Goal: Check status: Check status

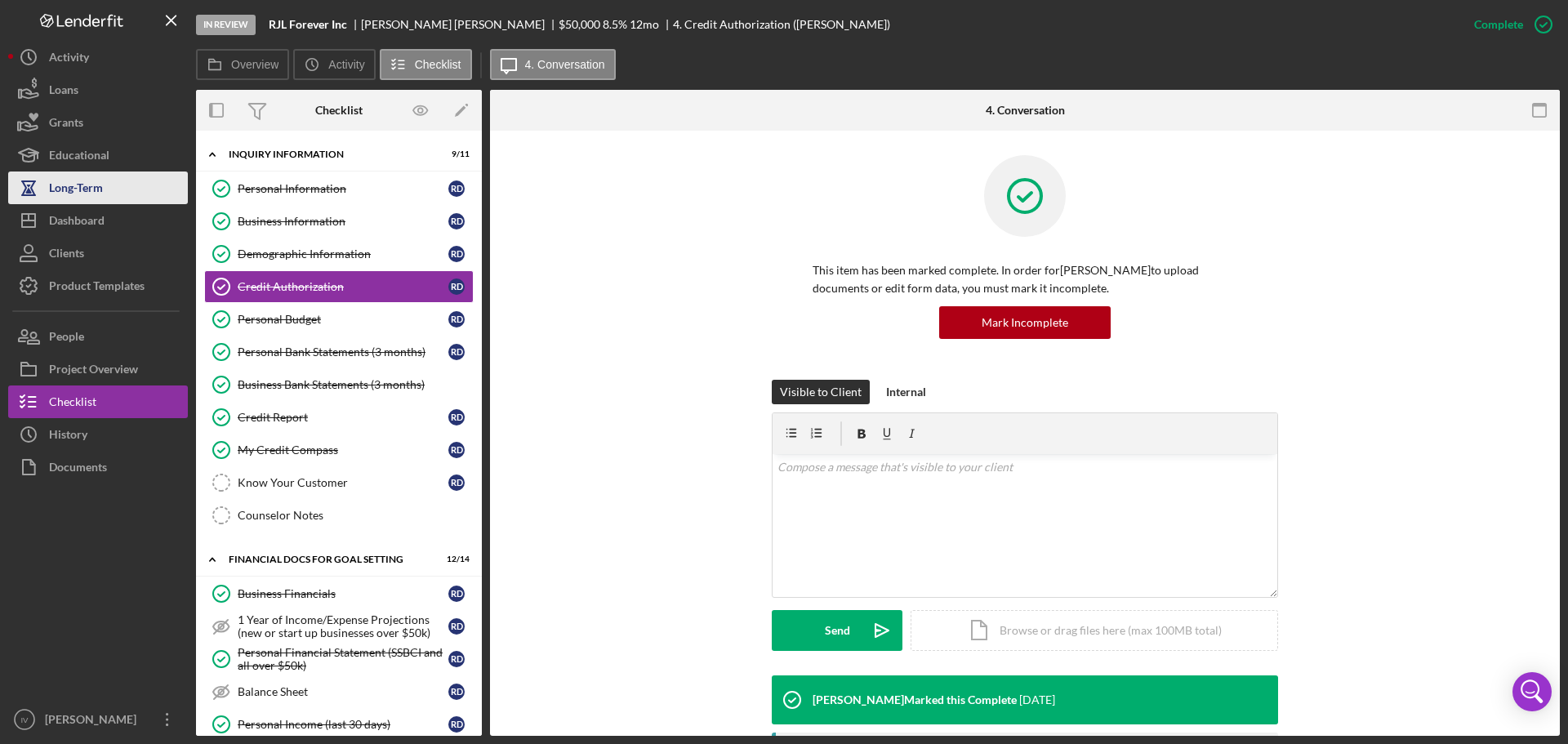
drag, startPoint x: 81, startPoint y: 218, endPoint x: 113, endPoint y: 195, distance: 39.4
click at [81, 218] on div "Dashboard" at bounding box center [76, 223] width 55 height 36
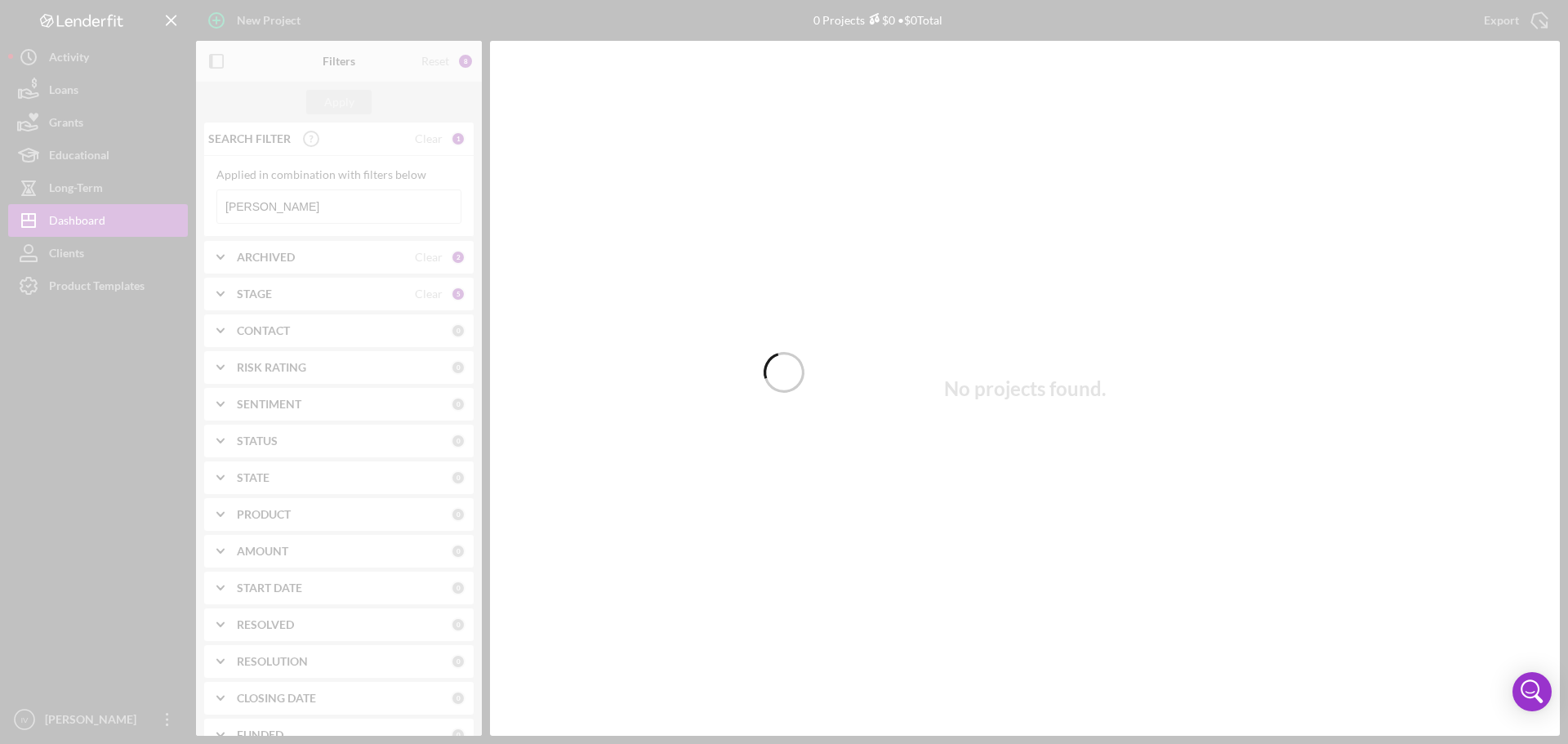
click at [267, 208] on div at bounding box center [784, 372] width 1568 height 744
click at [261, 208] on div at bounding box center [784, 372] width 1568 height 744
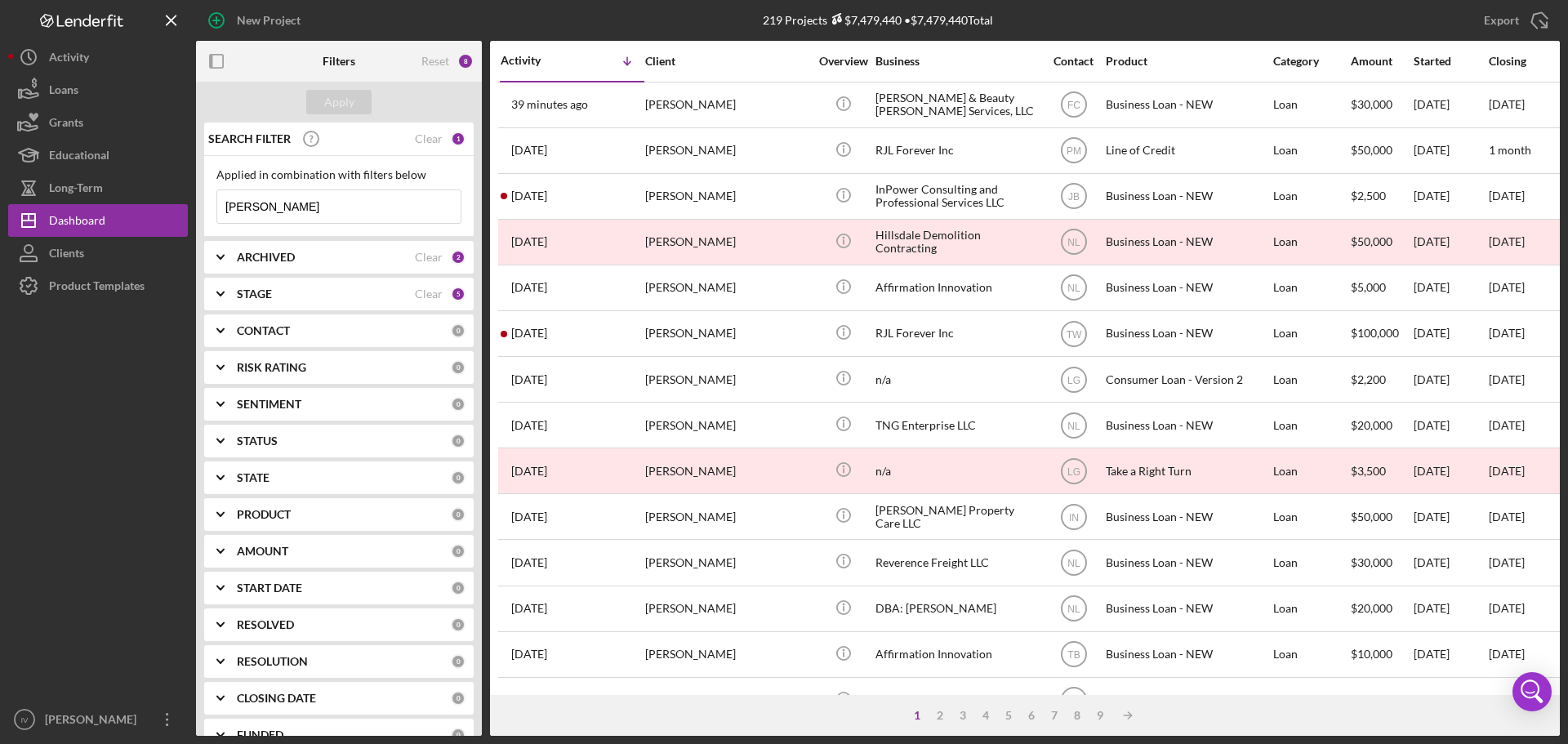
drag, startPoint x: 280, startPoint y: 188, endPoint x: 216, endPoint y: 206, distance: 66.5
click at [216, 206] on div "Applied in combination with filters below [PERSON_NAME] Icon/Menu Close" at bounding box center [338, 196] width 245 height 55
click at [280, 212] on input "[PERSON_NAME]" at bounding box center [338, 207] width 244 height 33
drag, startPoint x: 291, startPoint y: 210, endPoint x: 95, endPoint y: 208, distance: 196.0
click at [96, 209] on div "New Project 219 Projects $7,479,440 • $7,479,440 Total [PERSON_NAME] Export Ico…" at bounding box center [784, 368] width 1552 height 736
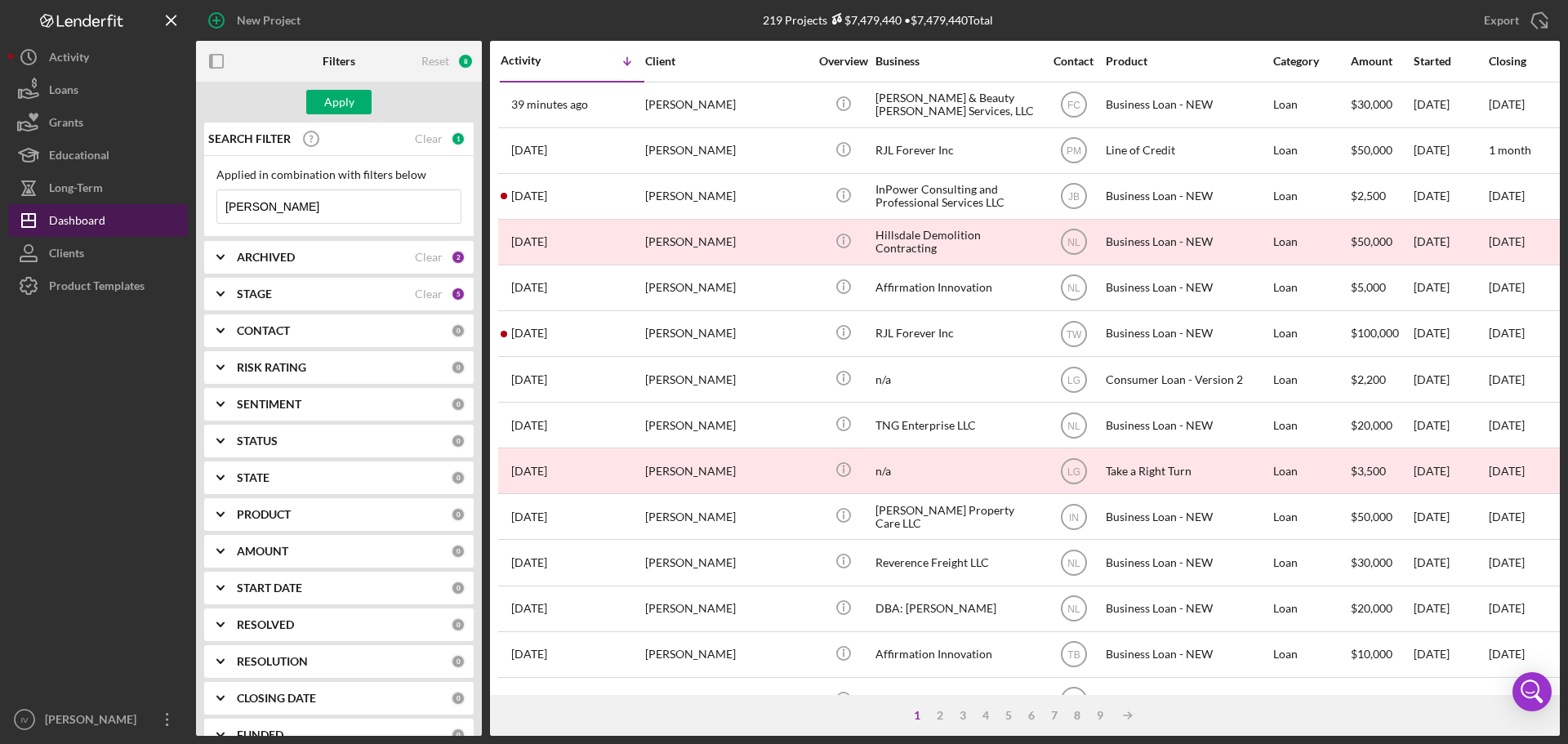
type input "[PERSON_NAME]"
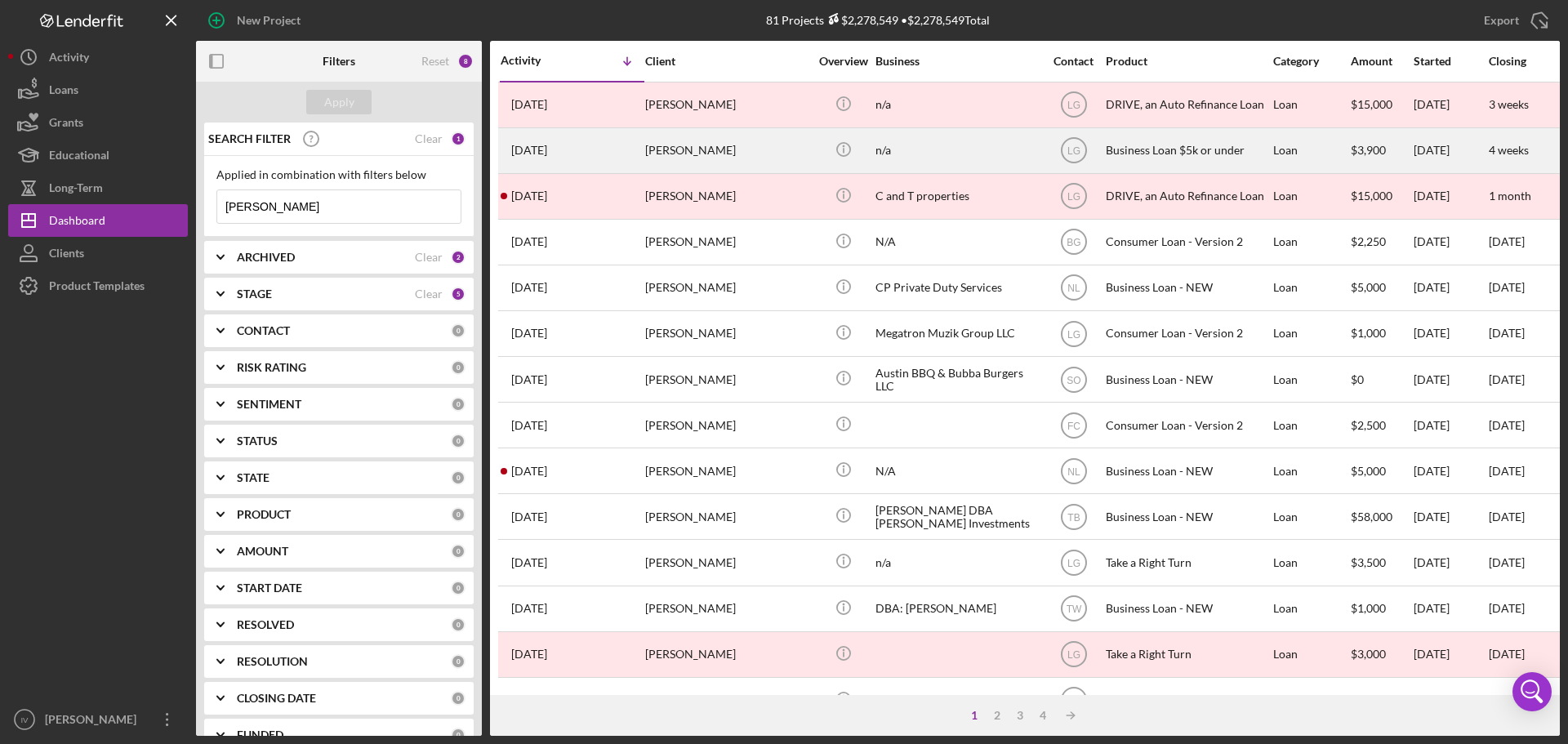
click at [743, 164] on div "[PERSON_NAME]" at bounding box center [727, 150] width 163 height 43
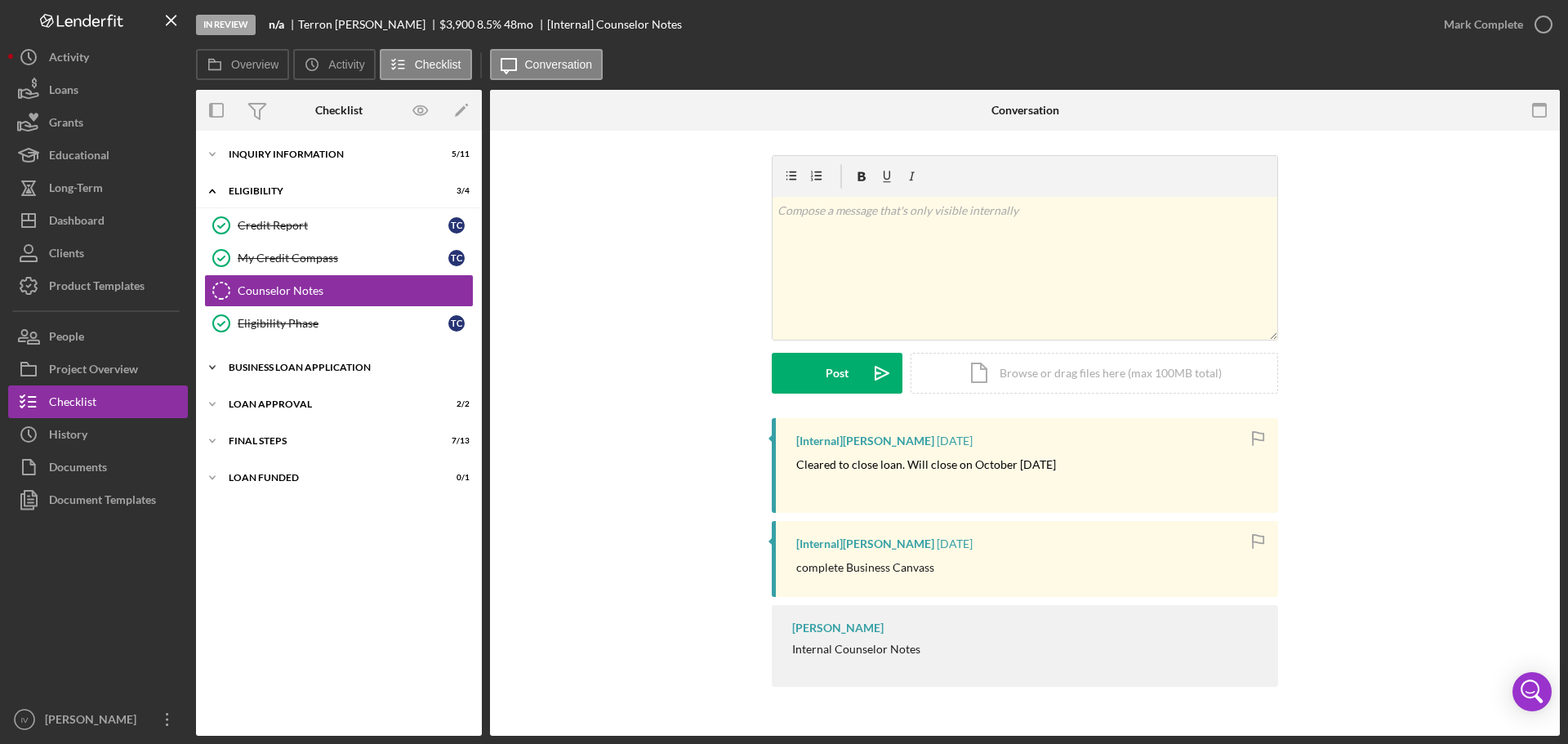
click at [290, 361] on div "Icon/Expander BUSINESS LOAN APPLICATION 11 / 11" at bounding box center [338, 367] width 286 height 33
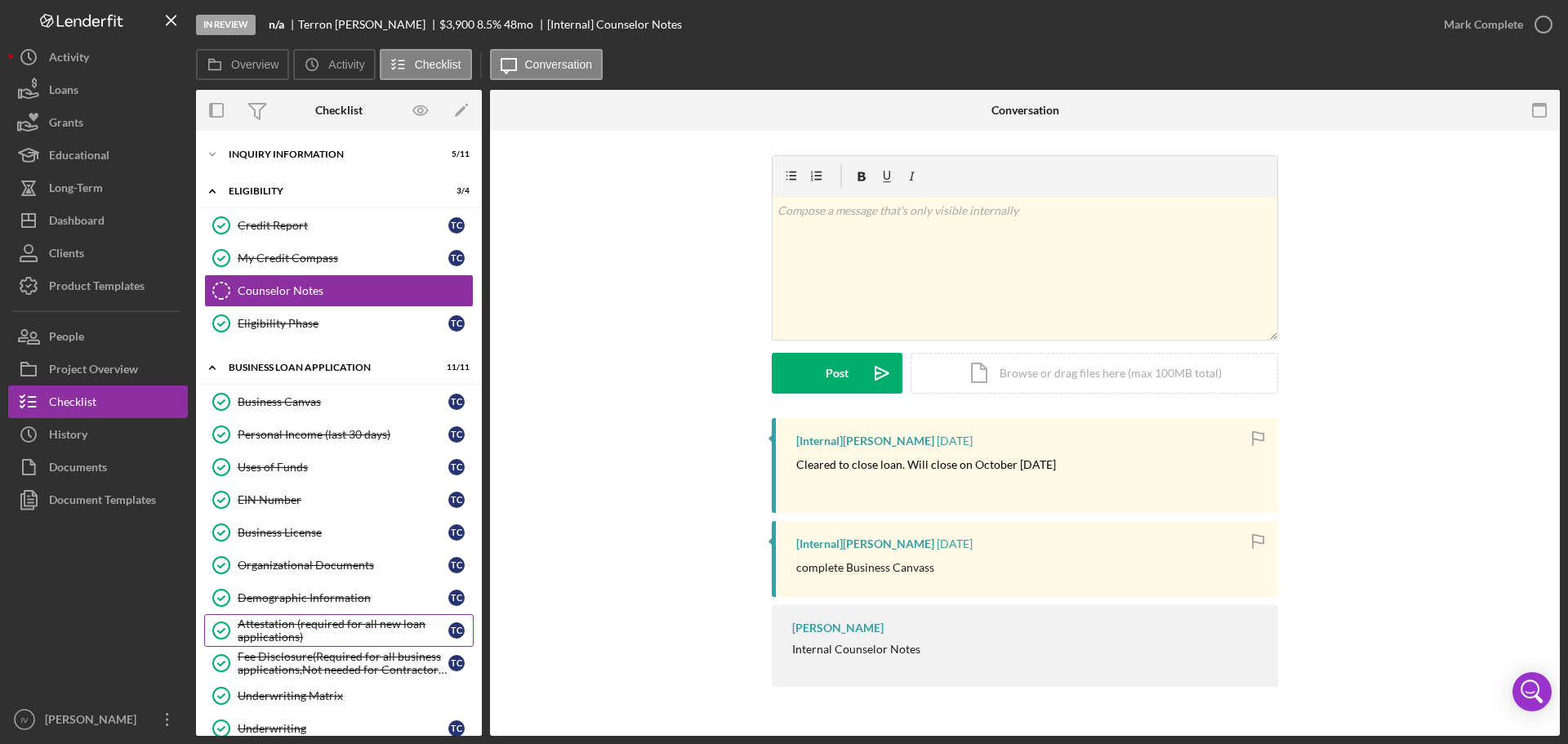
scroll to position [136, 0]
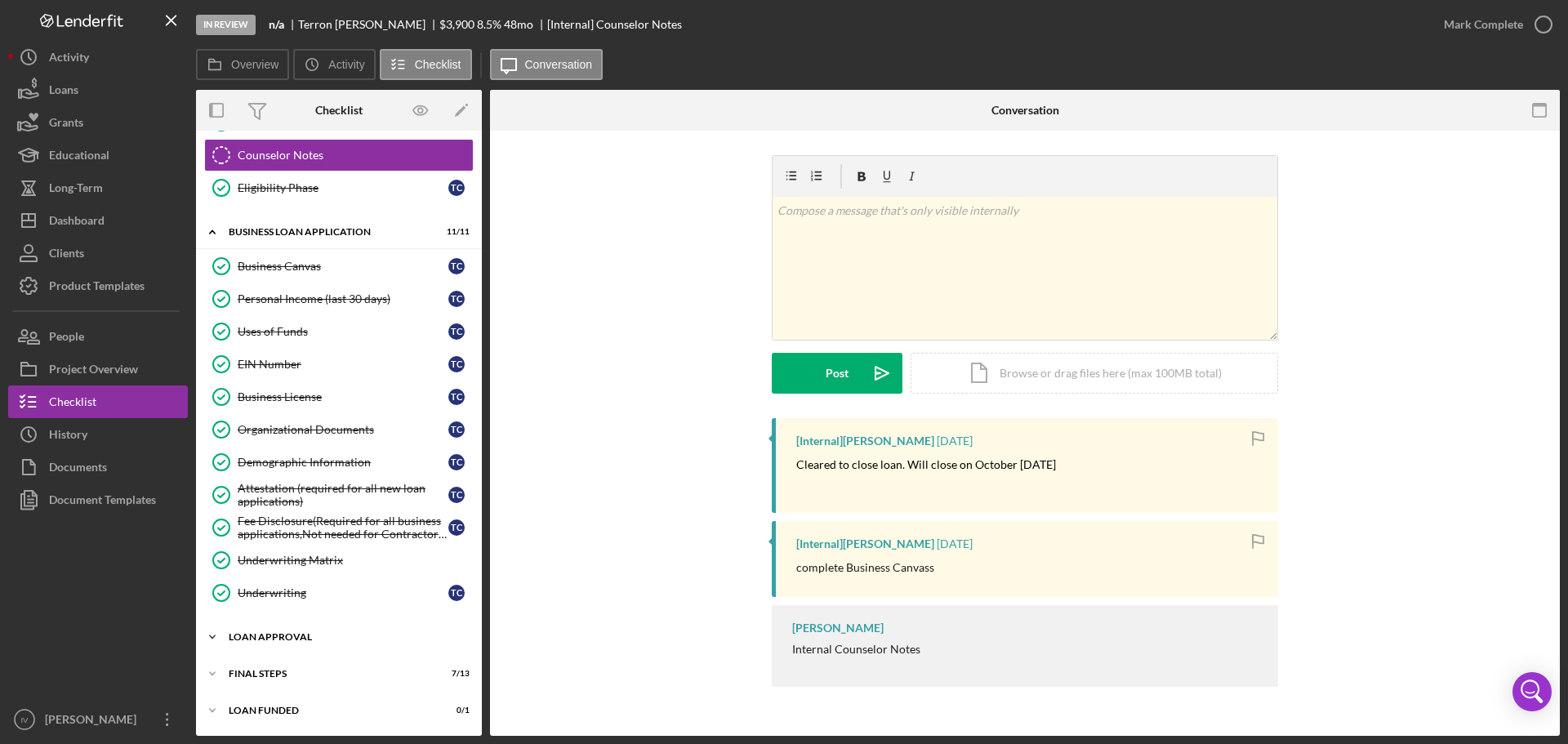
click at [249, 626] on div "Icon/Expander Loan Approval 2 / 2" at bounding box center [338, 637] width 286 height 33
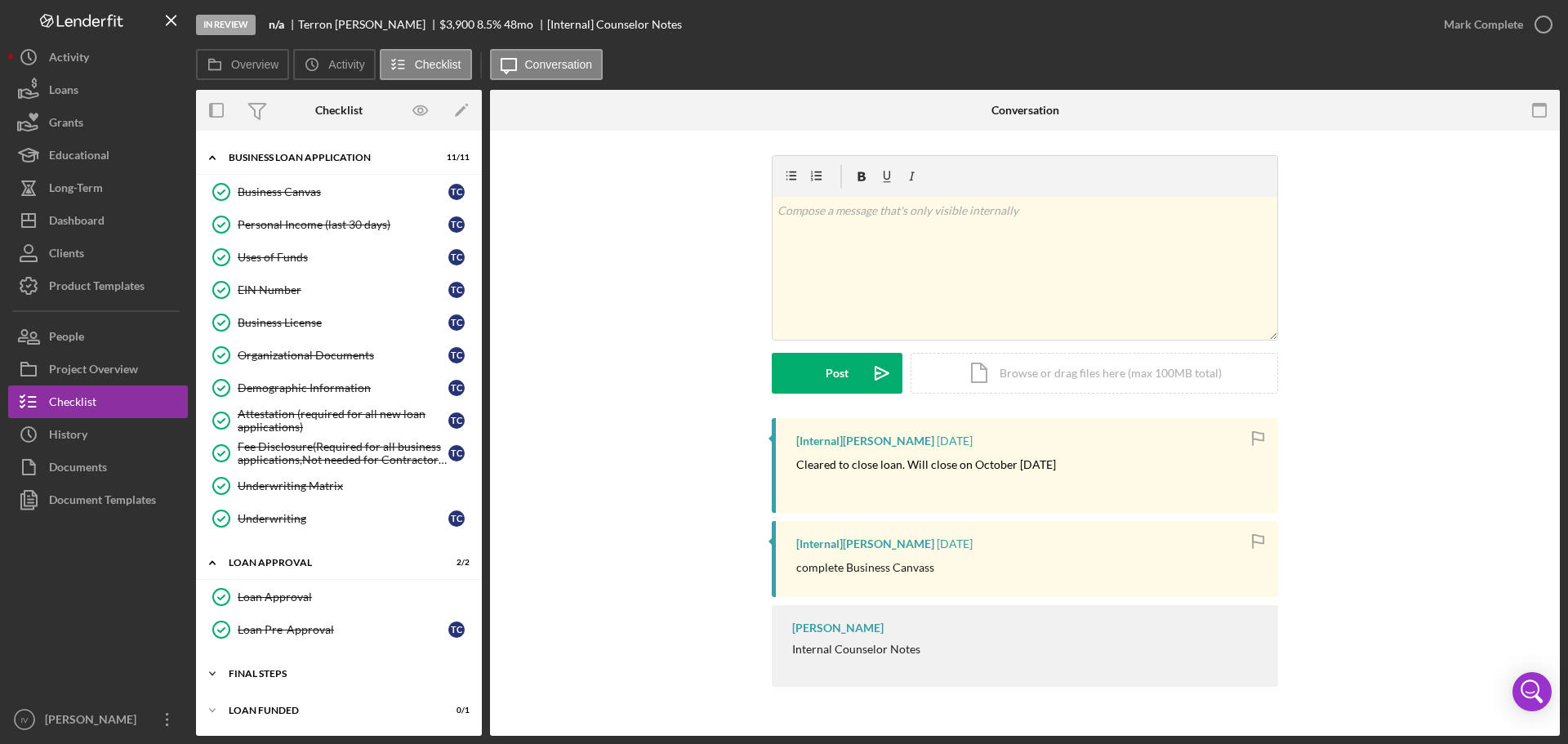
click at [272, 673] on div "Final Steps" at bounding box center [344, 674] width 232 height 10
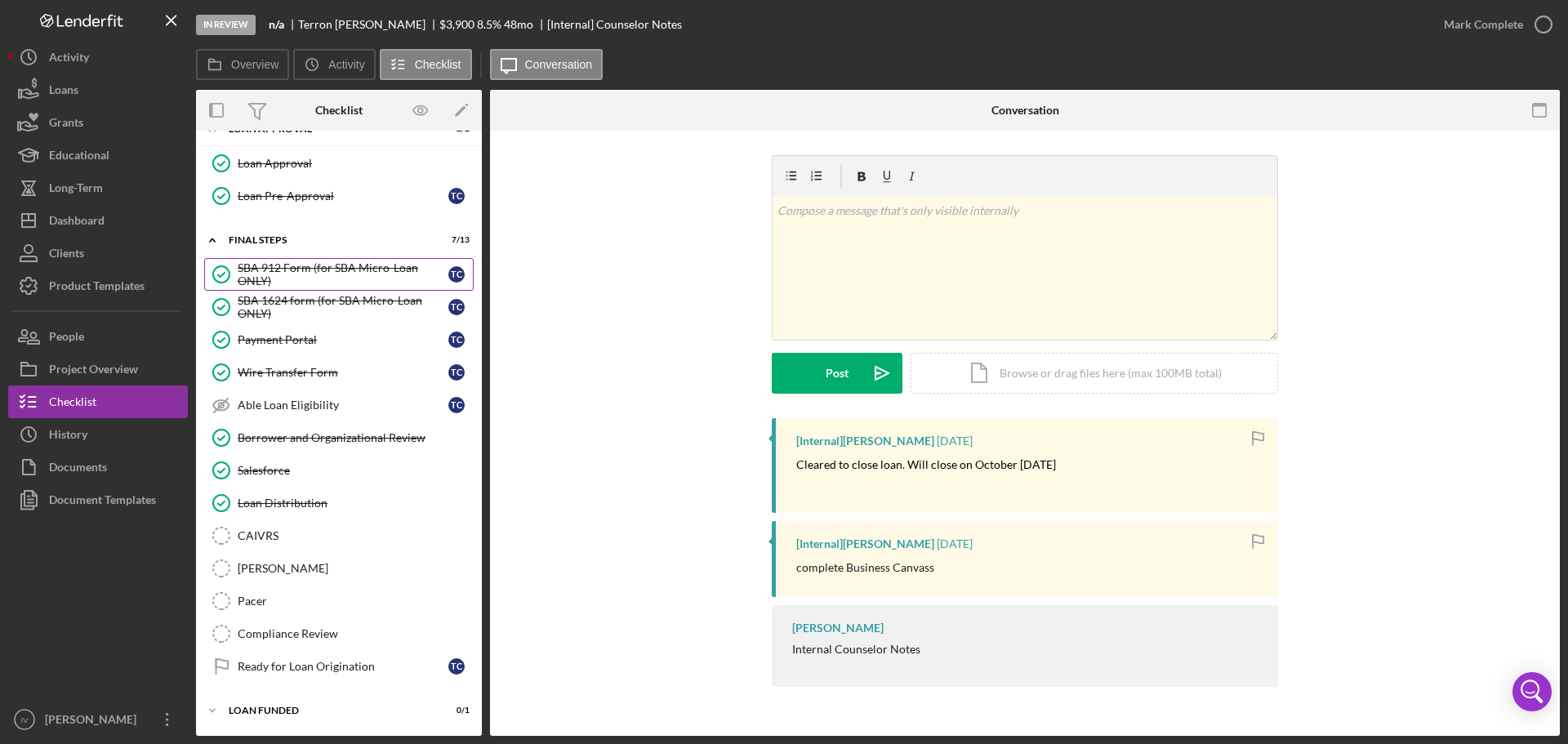
click at [273, 271] on div "SBA 912 Form (for SBA Micro-Loan ONLY)" at bounding box center [343, 274] width 210 height 26
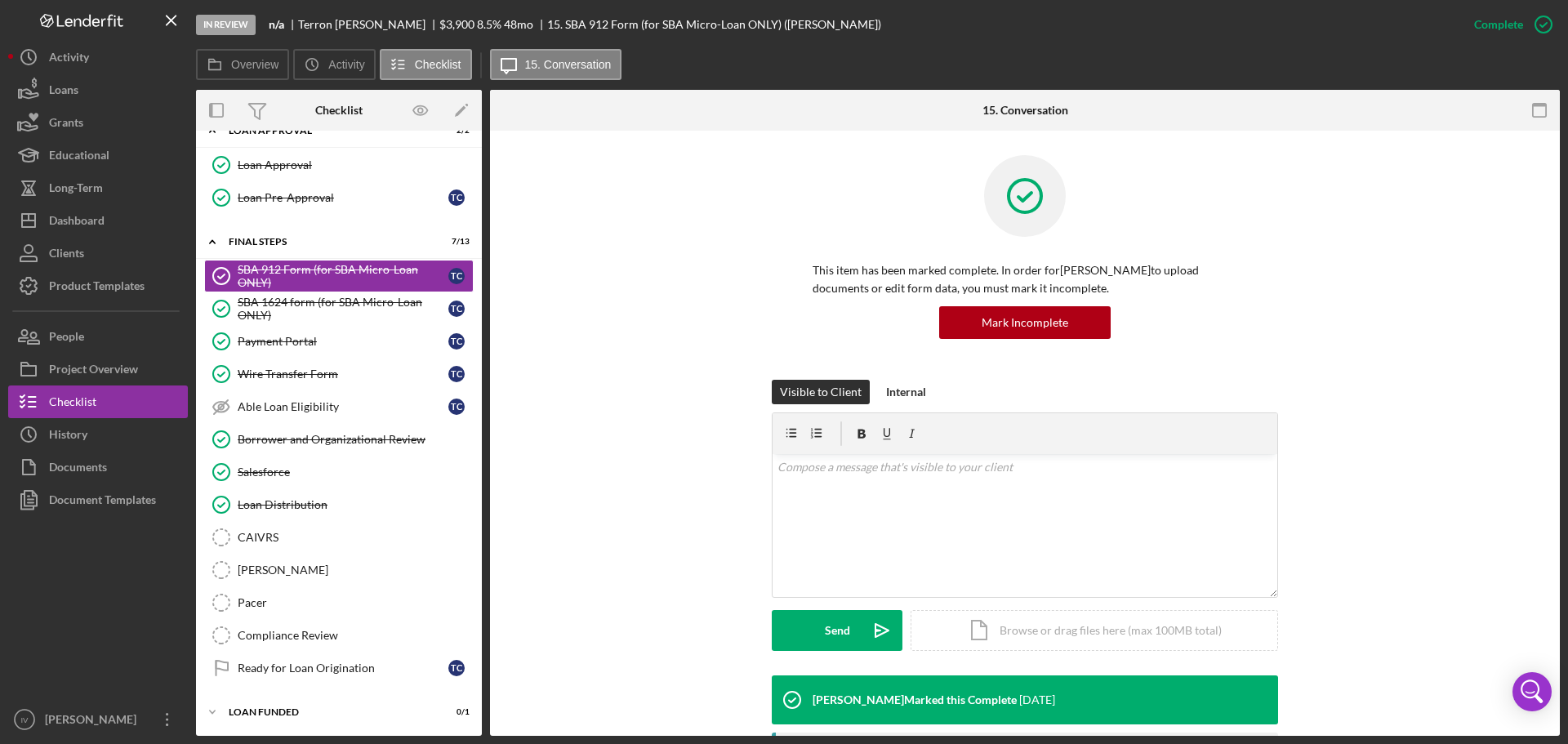
scroll to position [372, 0]
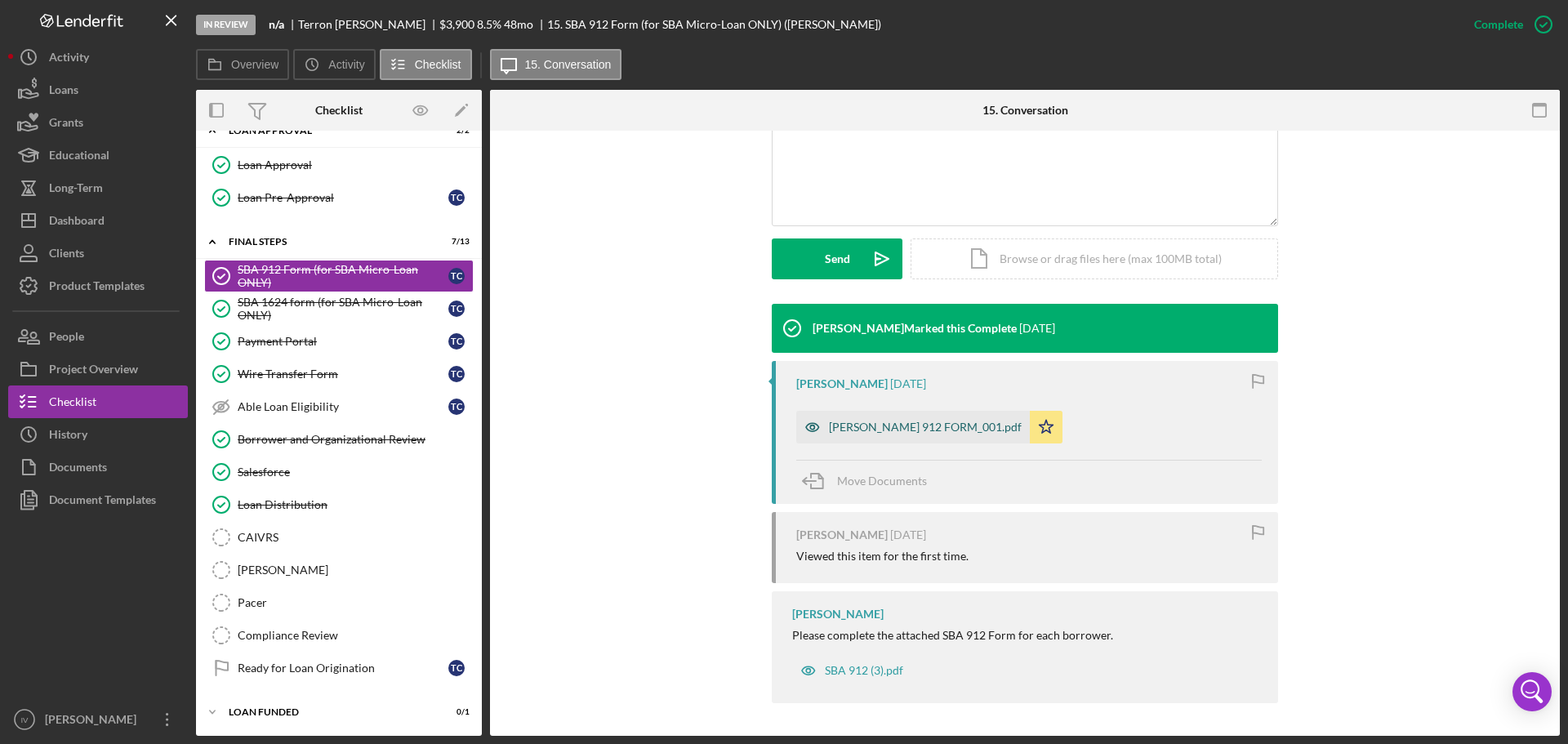
click at [934, 421] on div "[PERSON_NAME] 912 FORM_001.pdf" at bounding box center [926, 427] width 193 height 13
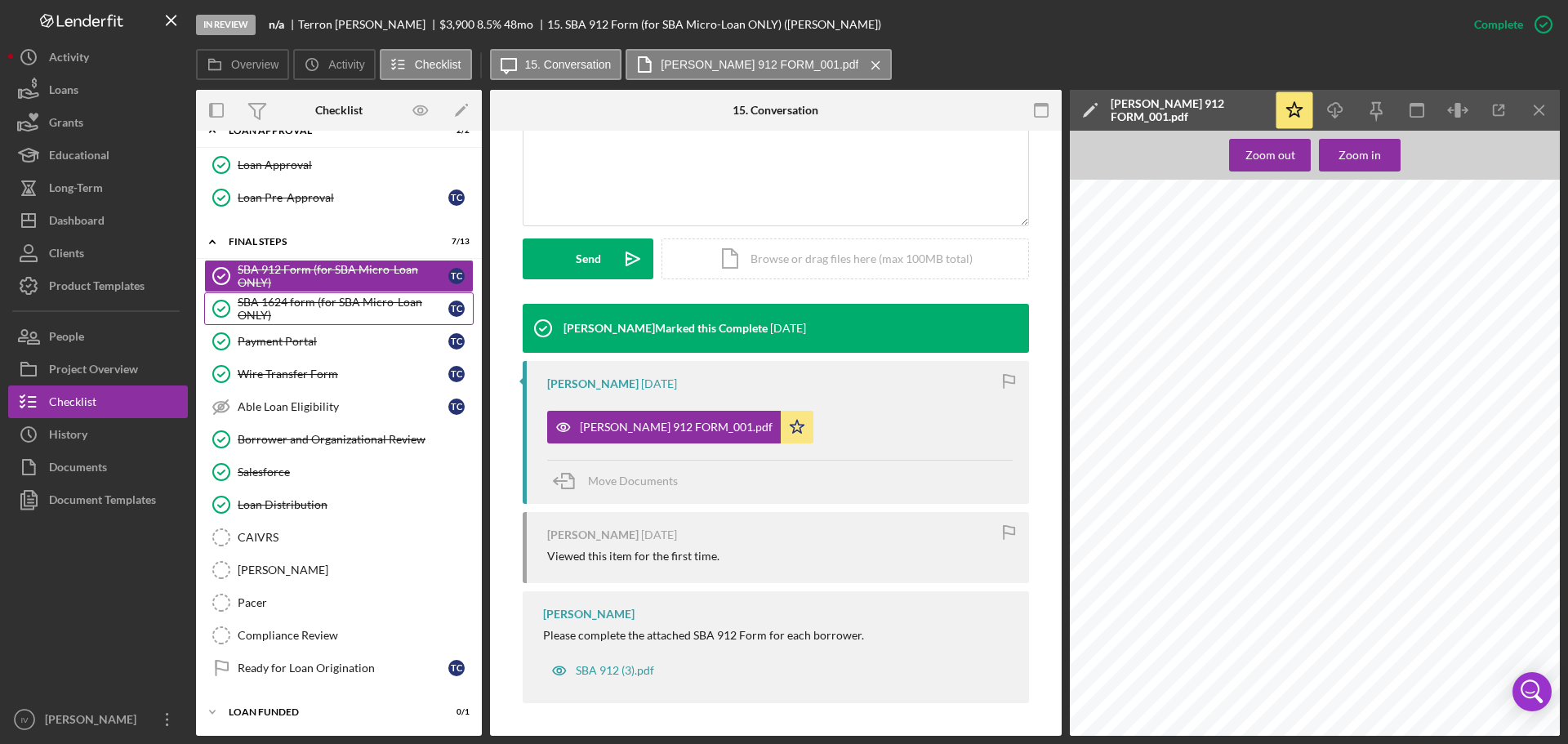
click at [298, 301] on div "SBA 1624 form (for SBA Micro-Loan ONLY)" at bounding box center [343, 308] width 210 height 26
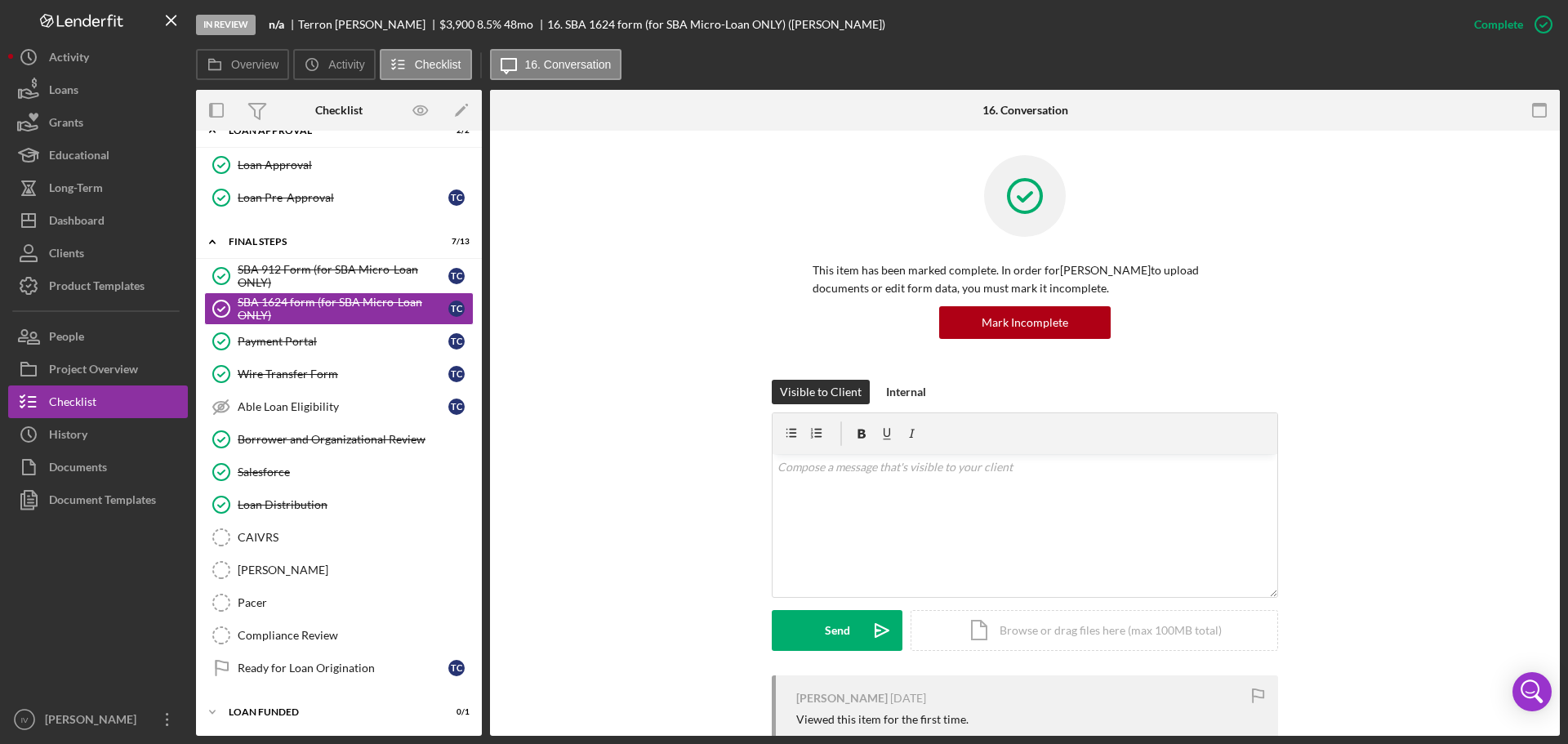
scroll to position [327, 0]
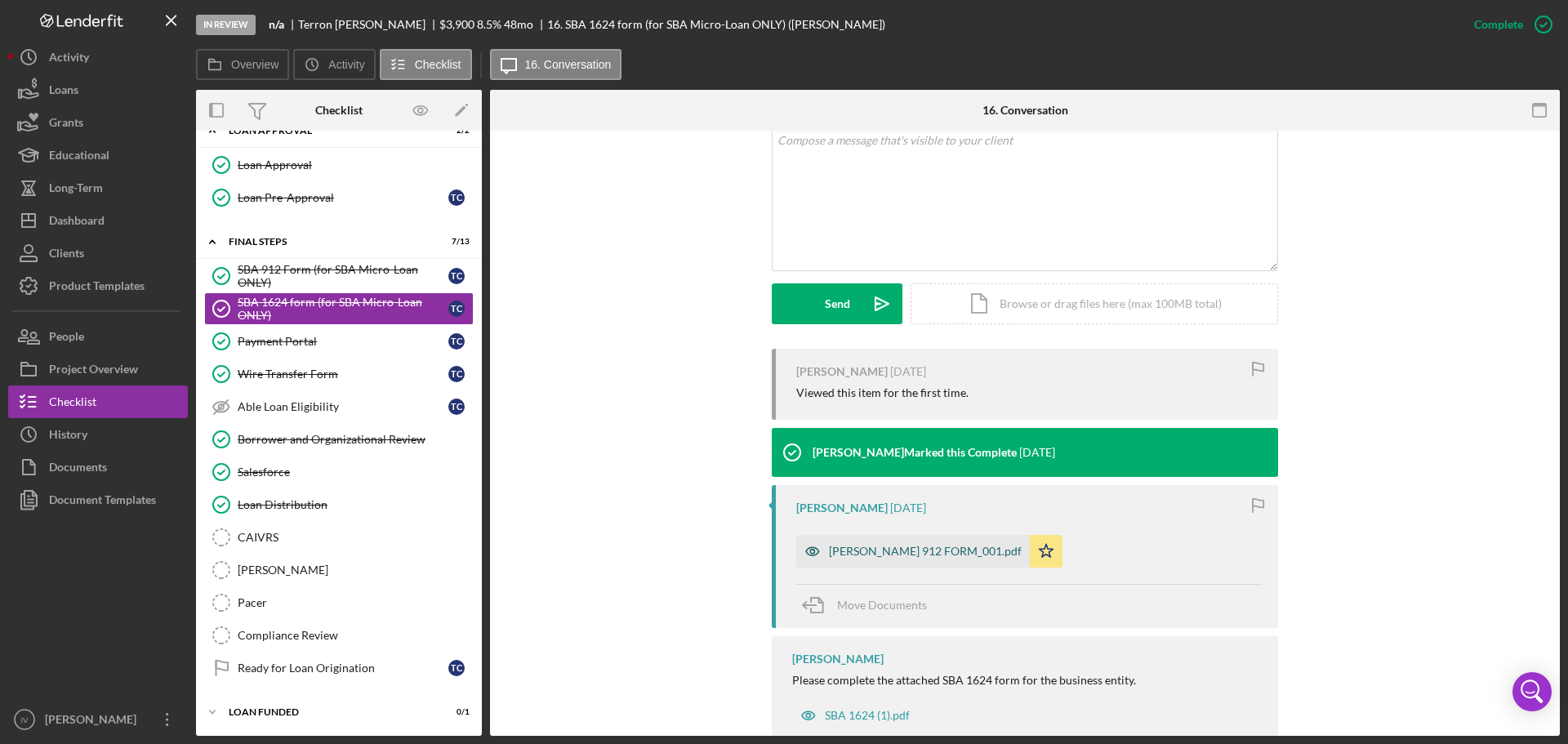
click at [905, 548] on div "[PERSON_NAME] 912 FORM_001.pdf" at bounding box center [926, 552] width 193 height 13
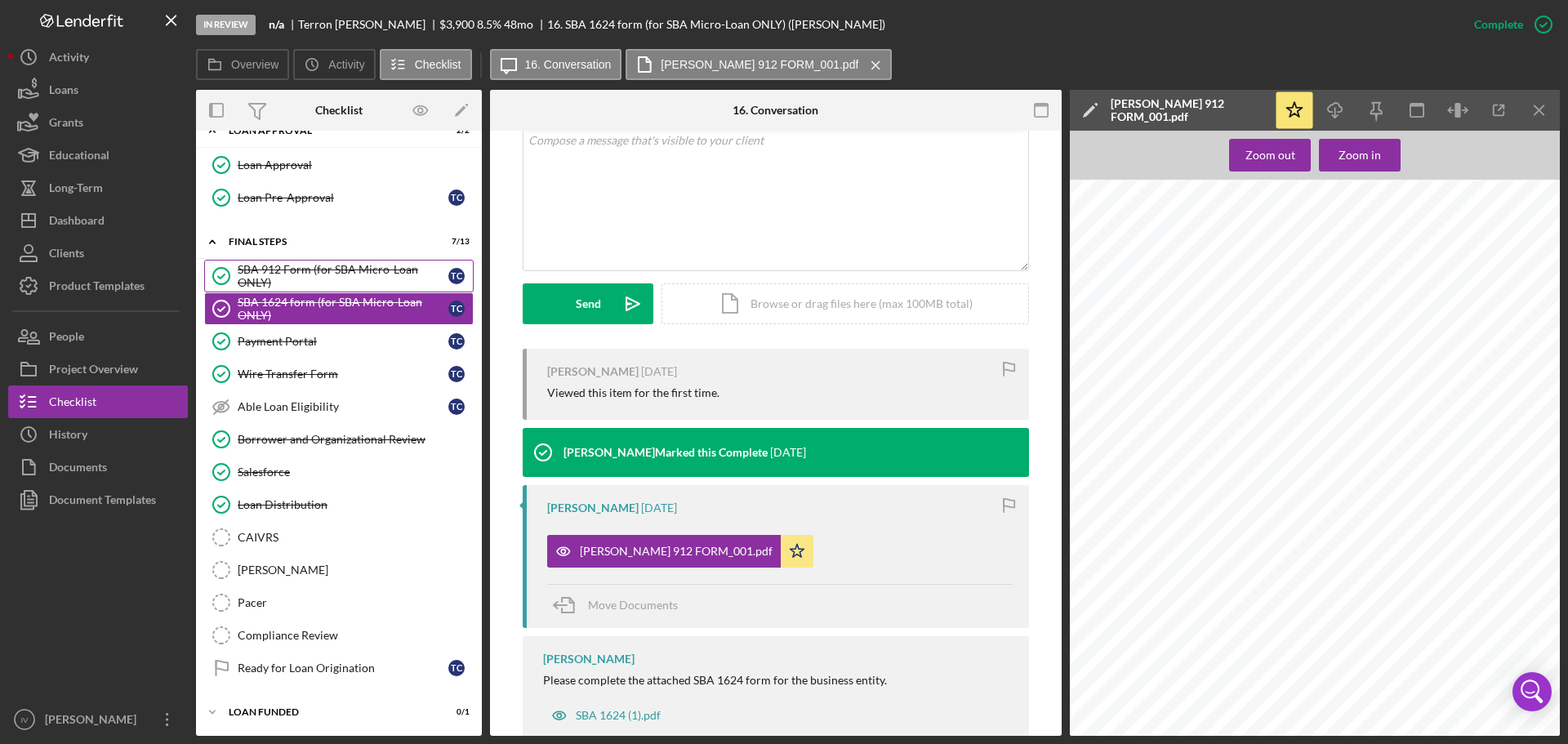
click at [331, 274] on div "SBA 912 Form (for SBA Micro-Loan ONLY)" at bounding box center [343, 275] width 210 height 26
